Goal: Task Accomplishment & Management: Manage account settings

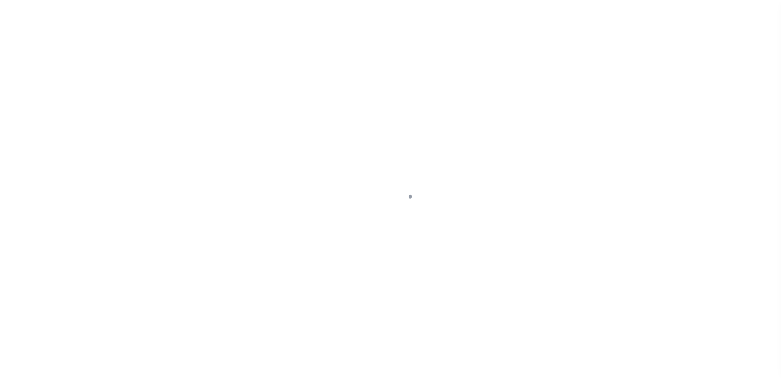
scroll to position [22, 0]
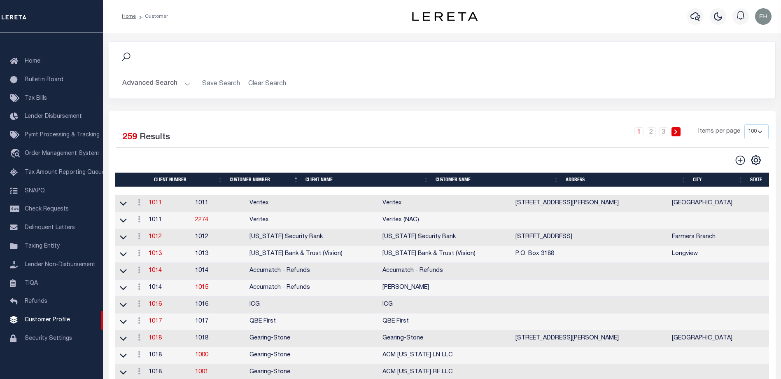
click at [320, 178] on th "Client Name" at bounding box center [367, 179] width 130 height 14
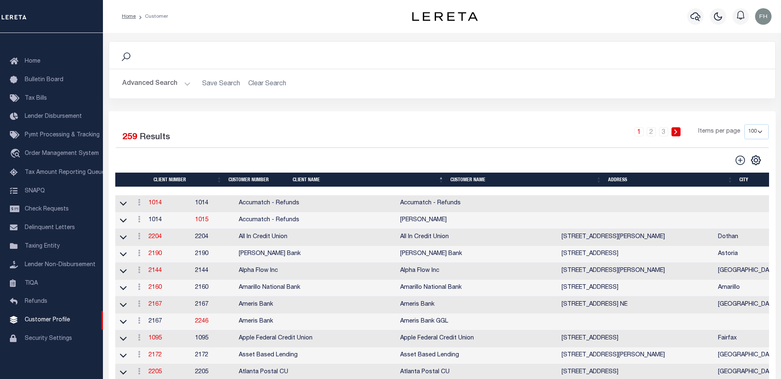
click at [751, 134] on select "100 200 400" at bounding box center [756, 131] width 24 height 15
select select "200"
click at [744, 124] on select "100 200 400" at bounding box center [756, 131] width 24 height 15
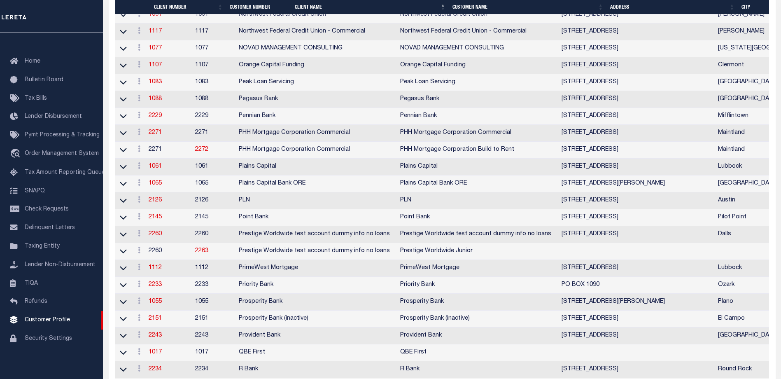
scroll to position [2830, 0]
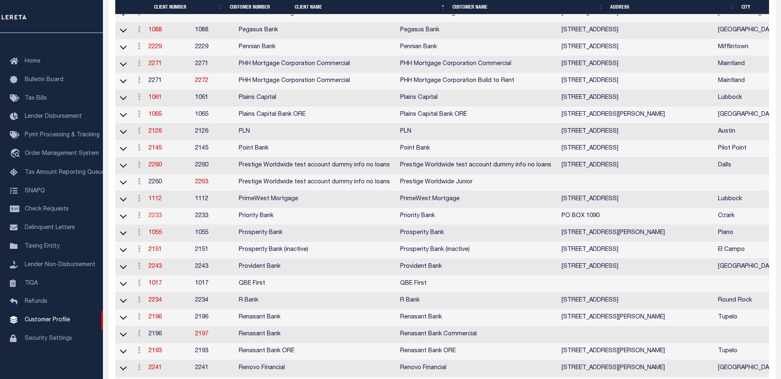
click at [157, 219] on link "2233" at bounding box center [155, 216] width 13 height 6
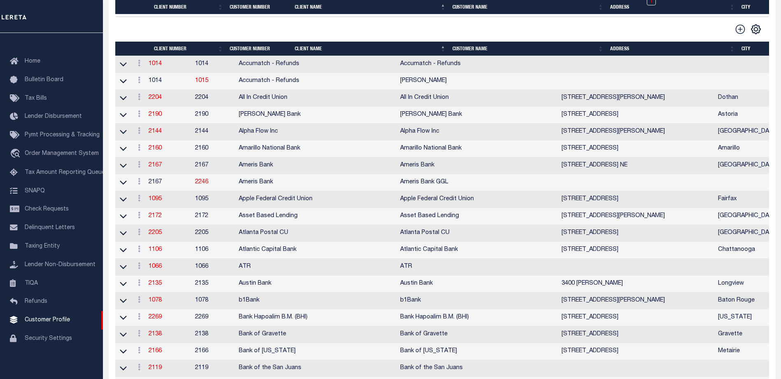
select select
type input "Priority Bank"
type input "2233"
type input "Priority Bank"
type input "[PERSON_NAME]"
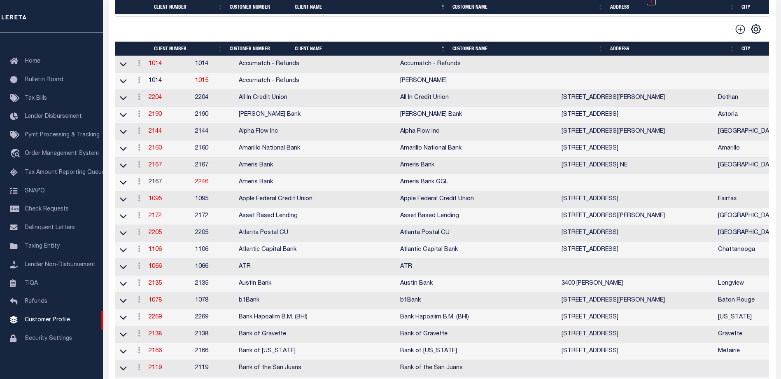
type input "Elder"
select select "Mixed Portfolio"
type input "[PERSON_NAME]"
checkbox input "true"
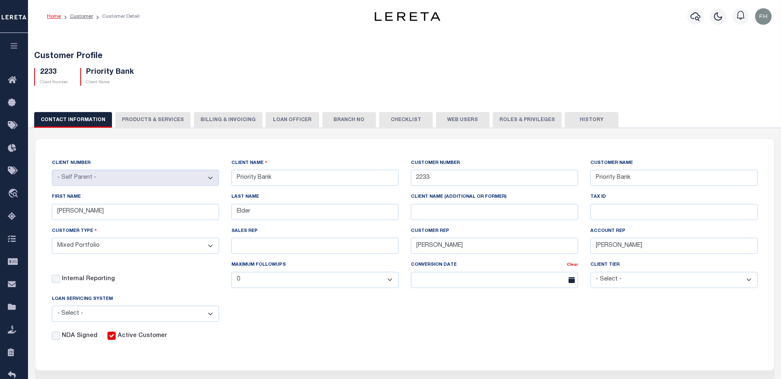
click at [458, 119] on button "Web Users" at bounding box center [462, 120] width 53 height 16
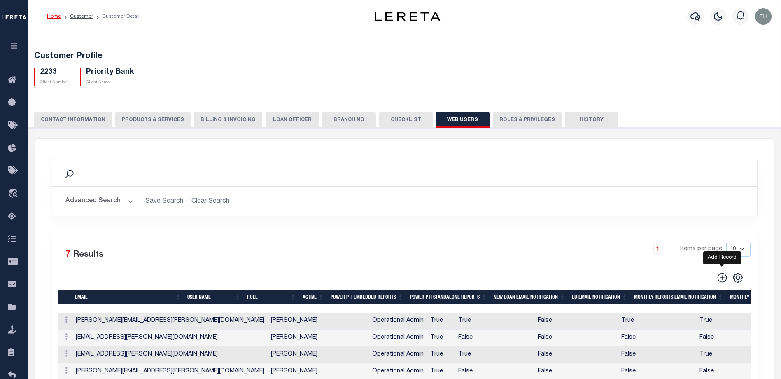
click at [723, 278] on icon at bounding box center [721, 277] width 11 height 11
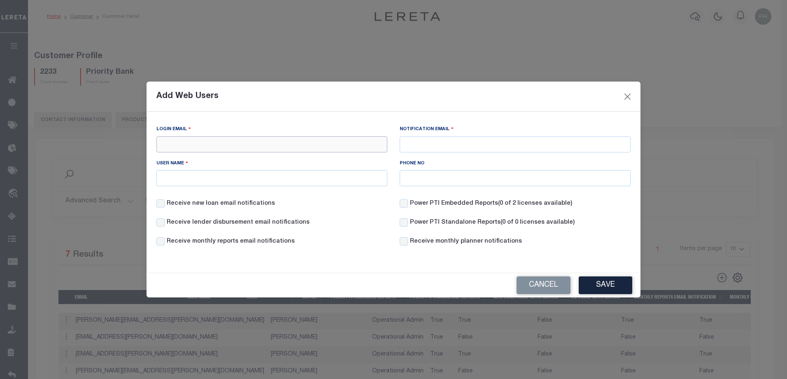
click at [273, 148] on input "Login Email" at bounding box center [271, 144] width 231 height 16
paste input "[PERSON_NAME][EMAIL_ADDRESS][PERSON_NAME][DOMAIN_NAME]"
type input "[PERSON_NAME][EMAIL_ADDRESS][PERSON_NAME][DOMAIN_NAME]"
click at [441, 147] on input "Notification Email" at bounding box center [515, 144] width 231 height 16
paste input "[PERSON_NAME][EMAIL_ADDRESS][PERSON_NAME][DOMAIN_NAME]"
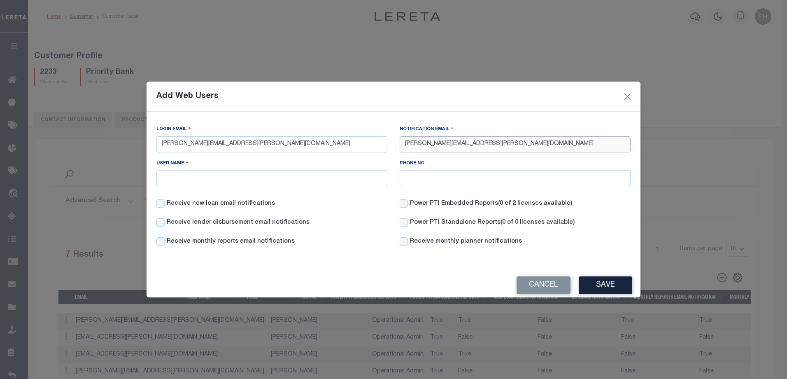
type input "[PERSON_NAME][EMAIL_ADDRESS][PERSON_NAME][DOMAIN_NAME]"
click at [299, 183] on input "User Name" at bounding box center [271, 178] width 231 height 16
type input "[PERSON_NAME] [PERSON_NAME]"
click at [612, 287] on button "Save" at bounding box center [605, 285] width 53 height 18
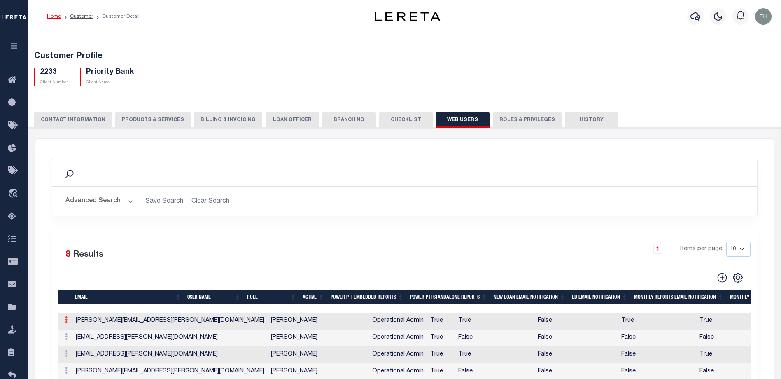
click at [65, 321] on icon at bounding box center [66, 319] width 2 height 7
click at [77, 344] on link "Edit" at bounding box center [80, 346] width 37 height 14
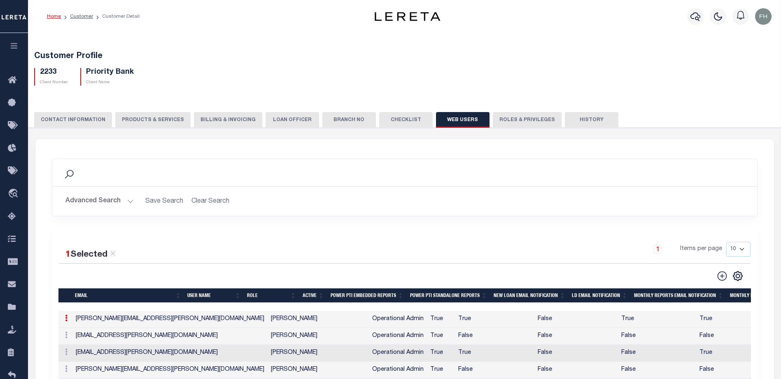
type input "[PERSON_NAME][EMAIL_ADDRESS][PERSON_NAME][DOMAIN_NAME]"
type input "[PERSON_NAME]"
checkbox input "true"
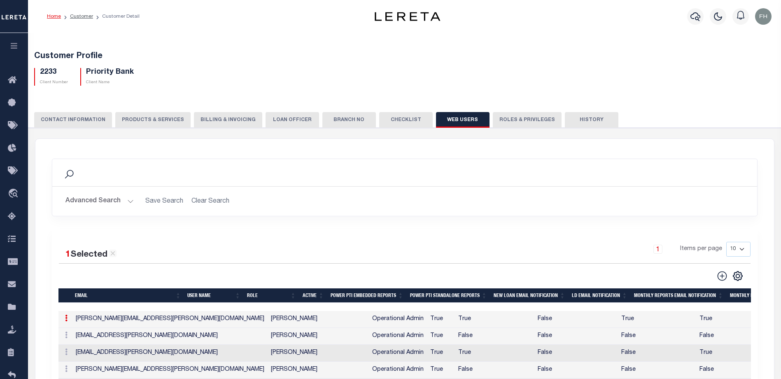
checkbox input "true"
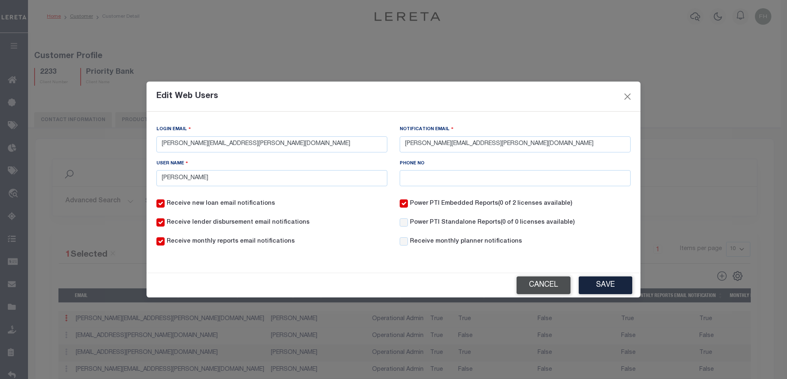
click at [522, 281] on button "Cancel" at bounding box center [543, 285] width 54 height 18
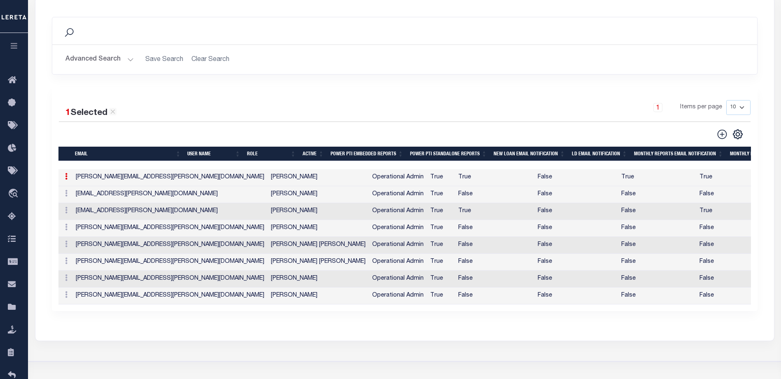
scroll to position [156, 0]
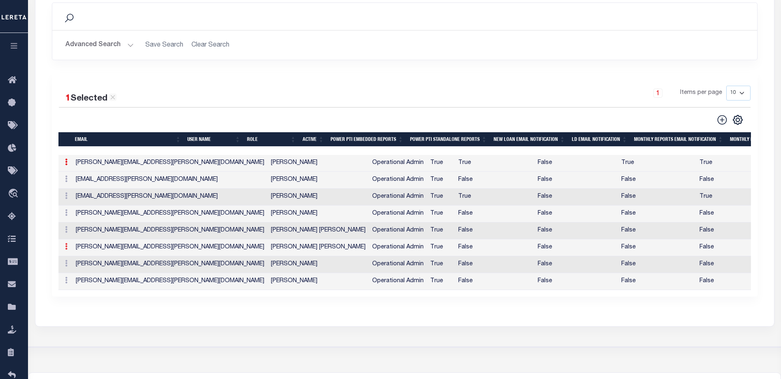
click at [65, 248] on icon at bounding box center [66, 246] width 2 height 7
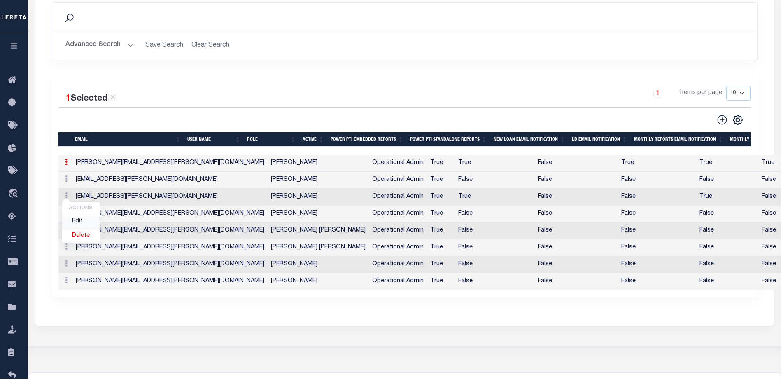
click at [79, 221] on link "Edit" at bounding box center [80, 222] width 37 height 14
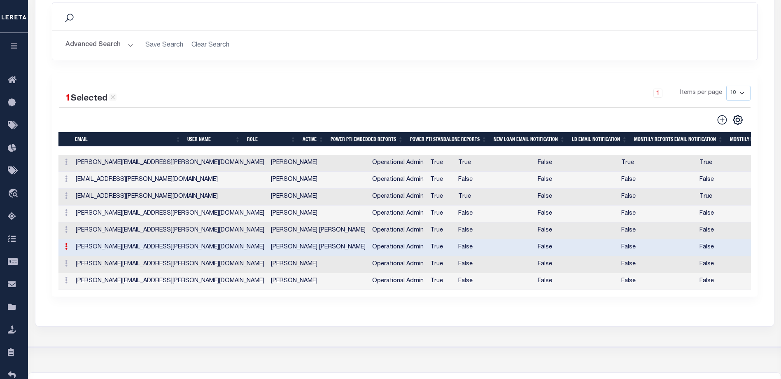
type input "[PERSON_NAME][EMAIL_ADDRESS][PERSON_NAME][DOMAIN_NAME]"
type input "[PERSON_NAME] [PERSON_NAME]"
checkbox input "false"
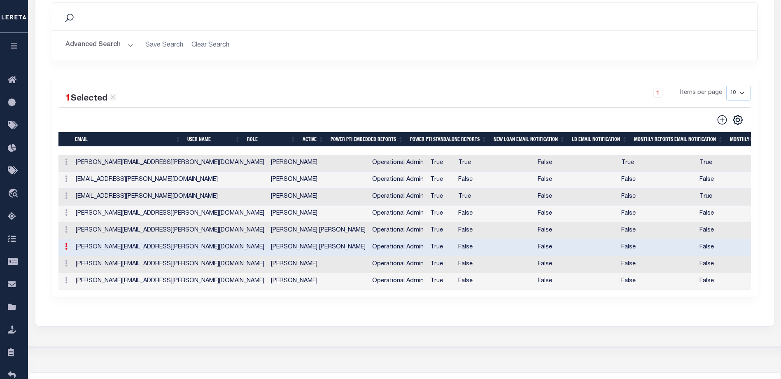
checkbox input "false"
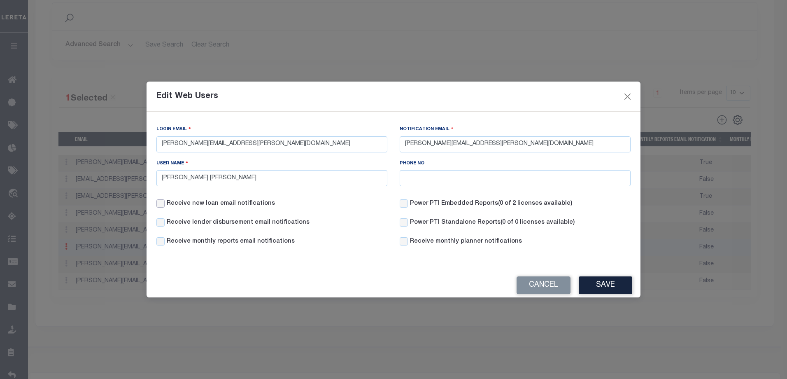
click at [162, 206] on input "Receive new loan email notifications" at bounding box center [160, 203] width 8 height 8
checkbox input "true"
click at [161, 224] on input "Receive lender disbursement email notifications" at bounding box center [160, 222] width 8 height 8
checkbox input "true"
click at [165, 243] on div "Receive monthly reports email notifications" at bounding box center [225, 241] width 138 height 9
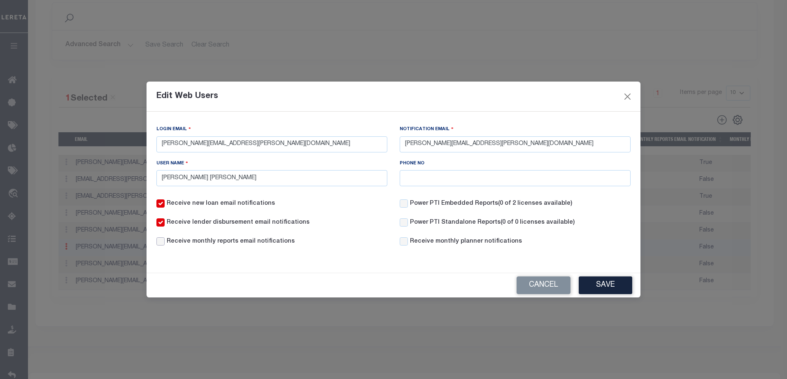
click at [163, 243] on input "Receive monthly reports email notifications" at bounding box center [160, 241] width 8 height 8
checkbox input "true"
click at [403, 201] on input "Power PTI Embedded Reports (0 of 2 licenses available)" at bounding box center [404, 203] width 8 height 8
checkbox input "true"
click at [604, 286] on button "Save" at bounding box center [605, 285] width 53 height 18
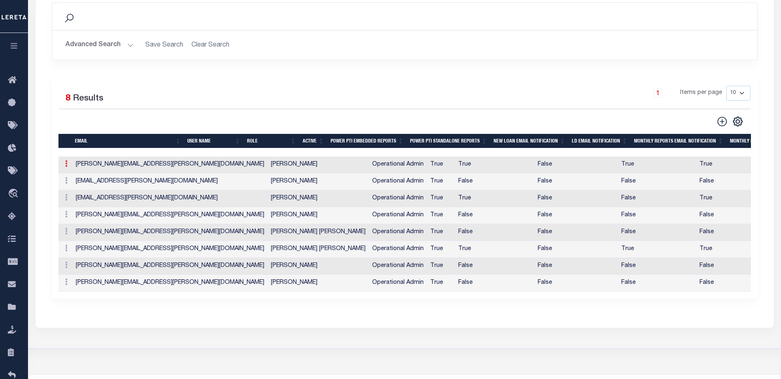
click at [69, 168] on link at bounding box center [66, 164] width 9 height 7
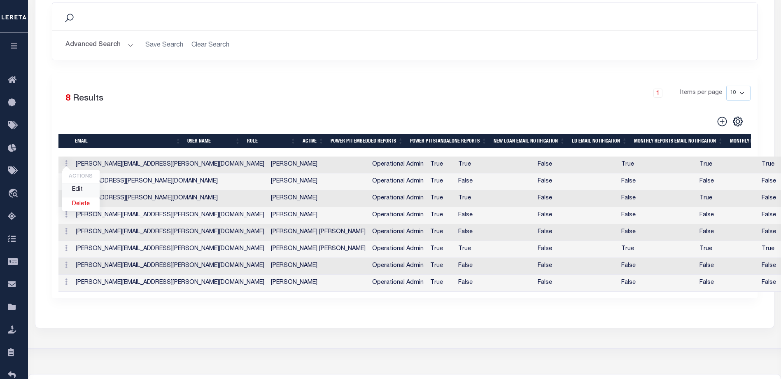
click at [81, 191] on link "Edit" at bounding box center [80, 190] width 37 height 14
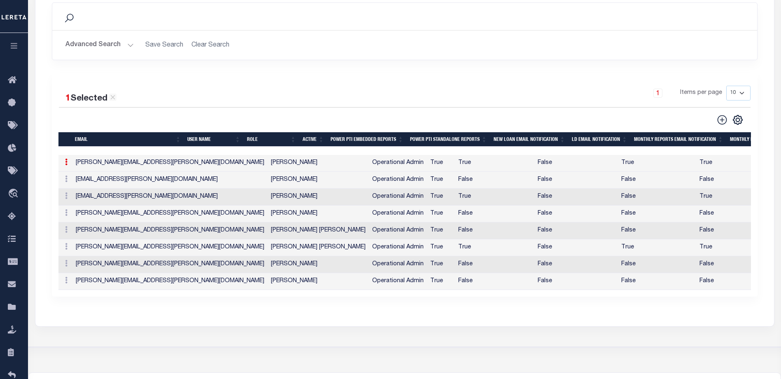
type input "[PERSON_NAME][EMAIL_ADDRESS][PERSON_NAME][DOMAIN_NAME]"
type input "[PERSON_NAME]"
checkbox input "true"
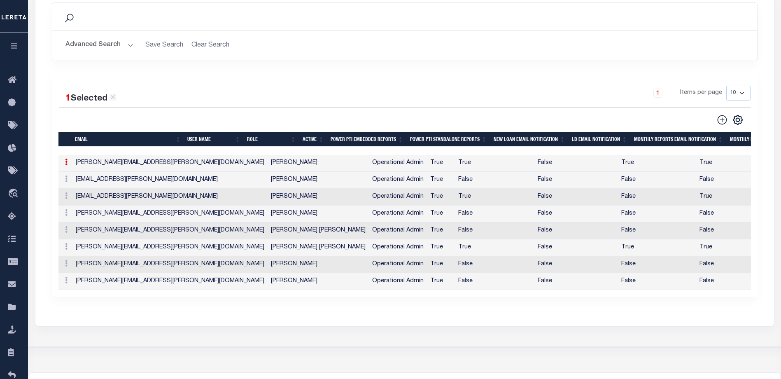
checkbox input "true"
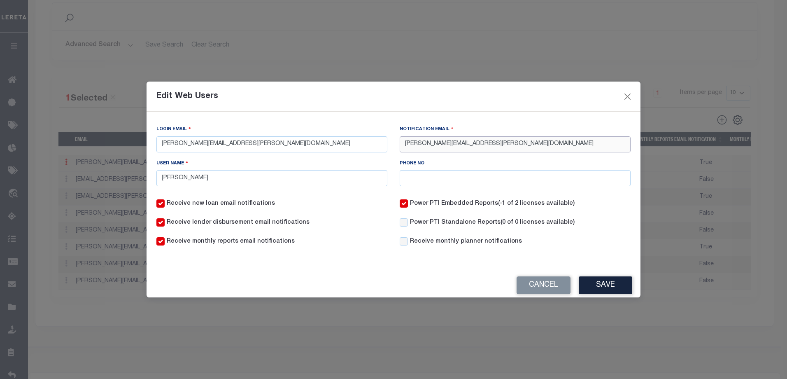
drag, startPoint x: 506, startPoint y: 144, endPoint x: 402, endPoint y: 144, distance: 104.5
click at [398, 143] on div "Notification Email [PERSON_NAME][EMAIL_ADDRESS][PERSON_NAME][DOMAIN_NAME]" at bounding box center [514, 142] width 243 height 34
click at [548, 284] on button "Cancel" at bounding box center [543, 285] width 54 height 18
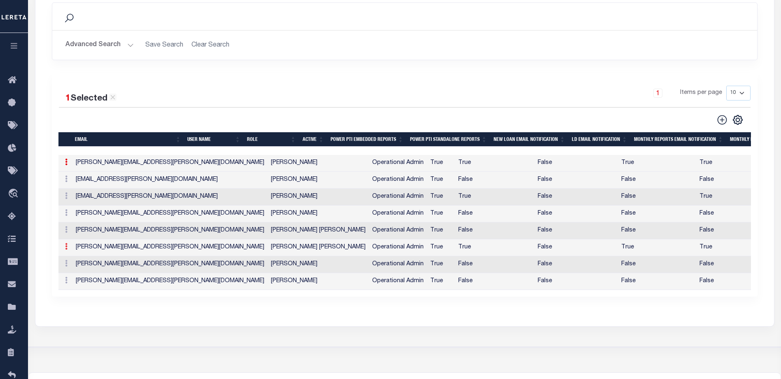
click at [66, 249] on icon at bounding box center [66, 246] width 2 height 7
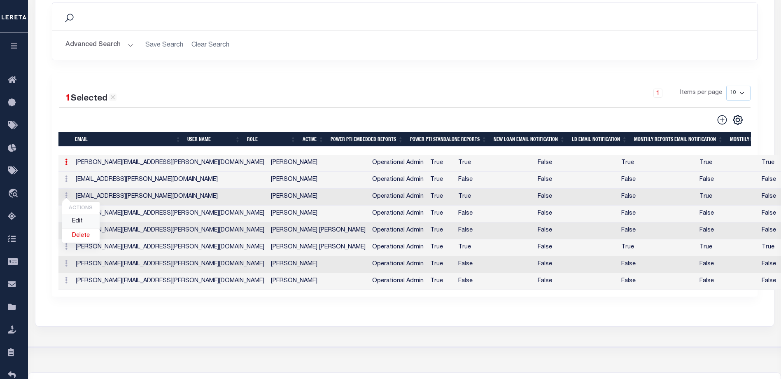
click at [80, 222] on link "Edit" at bounding box center [80, 222] width 37 height 14
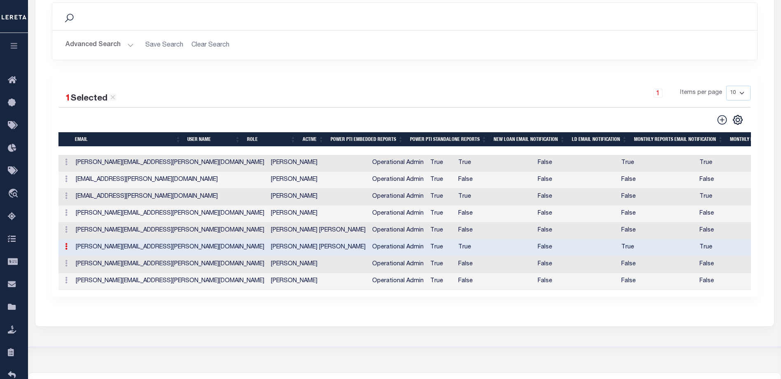
type input "[PERSON_NAME][EMAIL_ADDRESS][PERSON_NAME][DOMAIN_NAME]"
type input "[PERSON_NAME] [PERSON_NAME]"
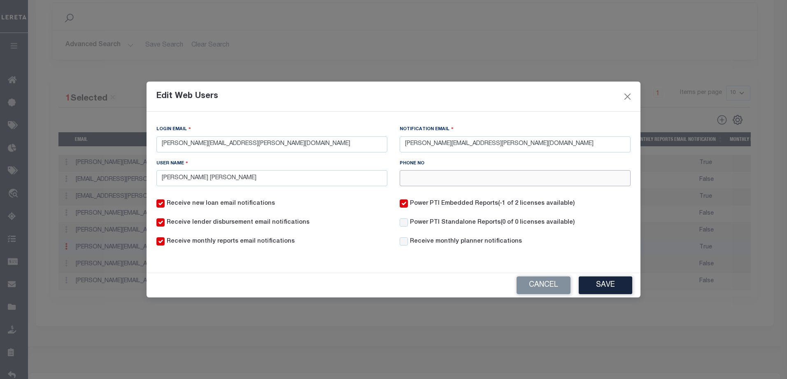
click at [502, 177] on input "Phone NO" at bounding box center [515, 178] width 231 height 16
paste input "[PERSON_NAME].[PERSON_NAME]@priori"
type input "J"
click at [537, 146] on input "[PERSON_NAME][EMAIL_ADDRESS][PERSON_NAME][DOMAIN_NAME]" at bounding box center [515, 144] width 231 height 16
click at [540, 286] on button "Cancel" at bounding box center [543, 285] width 54 height 18
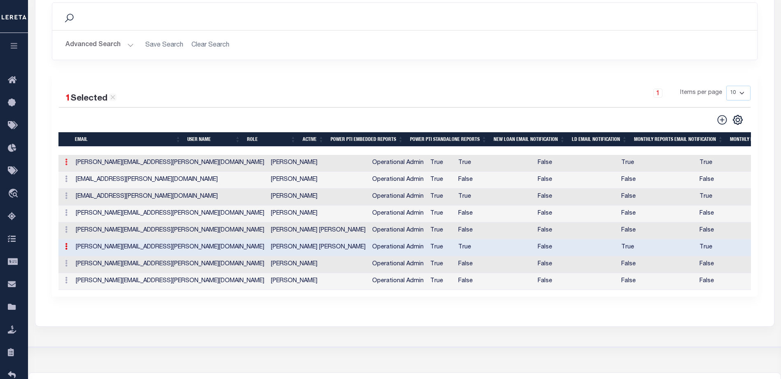
click at [67, 163] on icon at bounding box center [66, 161] width 2 height 7
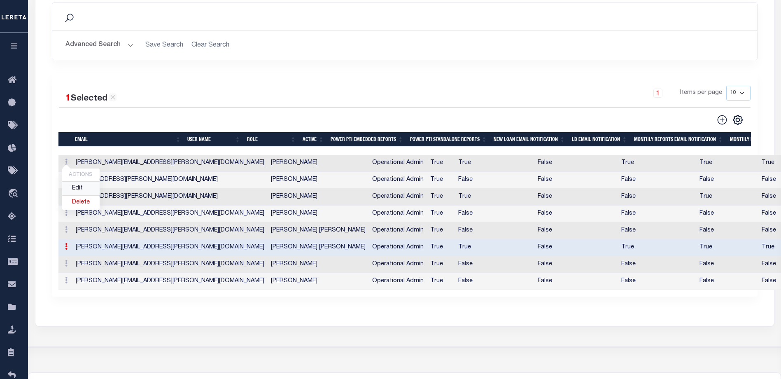
click at [78, 189] on link "Edit" at bounding box center [80, 188] width 37 height 14
type input "[PERSON_NAME][EMAIL_ADDRESS][PERSON_NAME][DOMAIN_NAME]"
type input "[PERSON_NAME]"
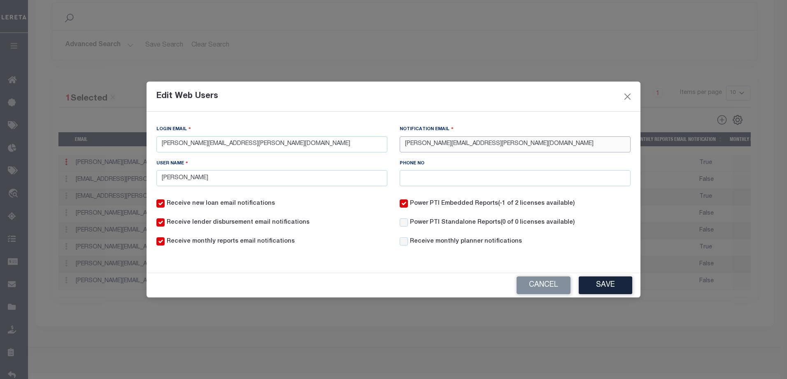
drag, startPoint x: 501, startPoint y: 144, endPoint x: 381, endPoint y: 137, distance: 120.0
click at [381, 137] on div "Login Email [PERSON_NAME][EMAIL_ADDRESS][PERSON_NAME][DOMAIN_NAME] Notification…" at bounding box center [393, 159] width 486 height 68
click at [540, 282] on button "Cancel" at bounding box center [543, 285] width 54 height 18
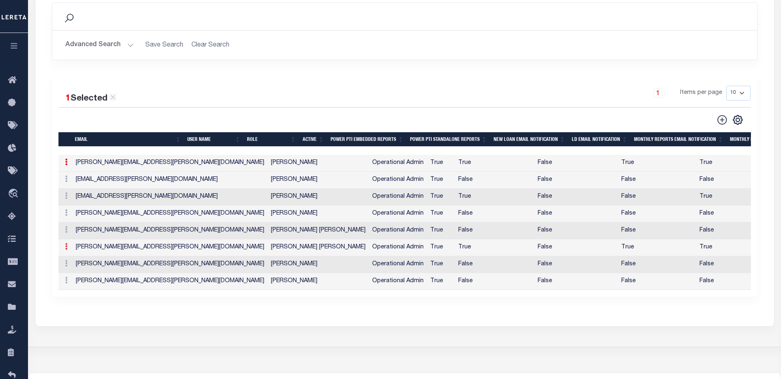
click at [67, 247] on icon at bounding box center [66, 246] width 2 height 7
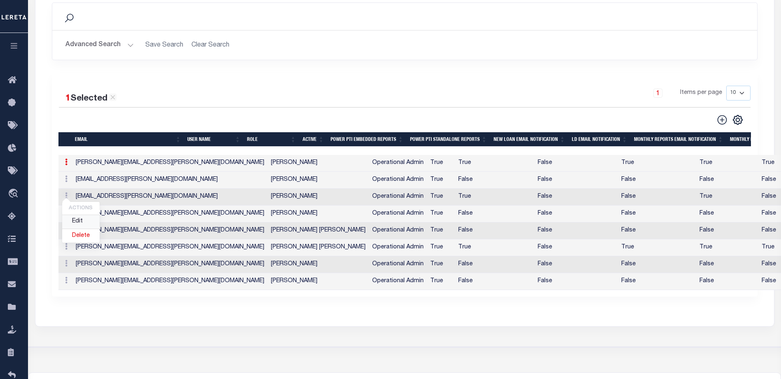
click at [75, 220] on link "Edit" at bounding box center [80, 222] width 37 height 14
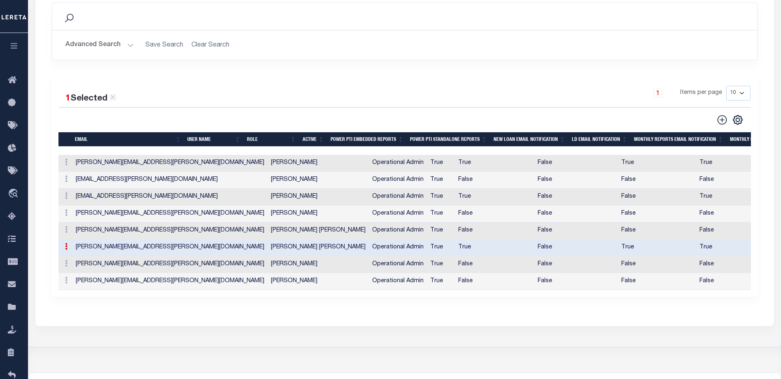
type input "[PERSON_NAME][EMAIL_ADDRESS][PERSON_NAME][DOMAIN_NAME]"
type input "[PERSON_NAME] [PERSON_NAME]"
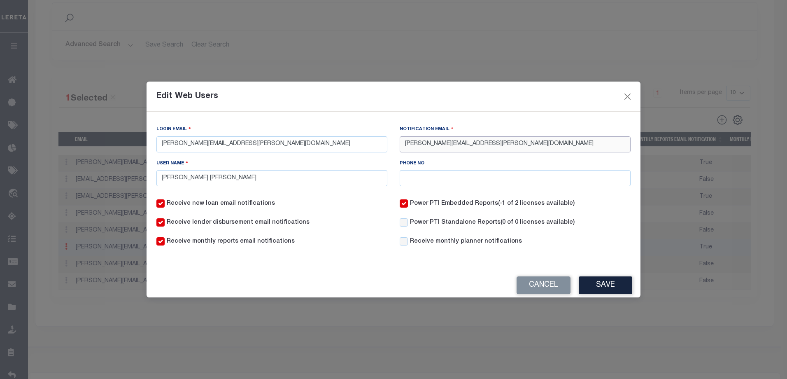
click at [505, 143] on input "[PERSON_NAME][EMAIL_ADDRESS][PERSON_NAME][DOMAIN_NAME]" at bounding box center [515, 144] width 231 height 16
type input "[PERSON_NAME][EMAIL_ADDRESS][PERSON_NAME][DOMAIN_NAME]"
click at [606, 288] on button "Save" at bounding box center [605, 285] width 53 height 18
